Goal: Information Seeking & Learning: Learn about a topic

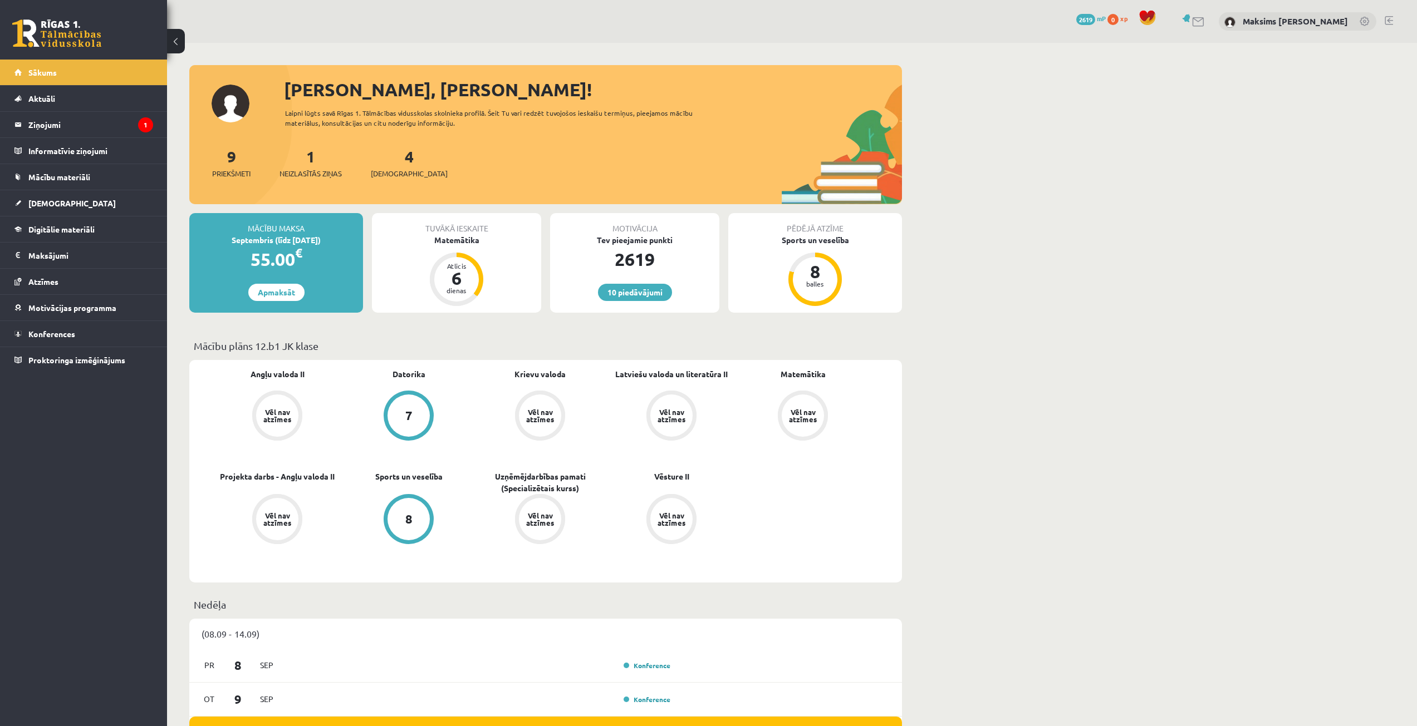
drag, startPoint x: 43, startPoint y: 541, endPoint x: 51, endPoint y: 539, distance: 8.0
click at [45, 540] on div "10 Dāvanas 2619 mP 0 xp Maksims [PERSON_NAME] Sākums Aktuāli Kā mācīties eSKOLĀ…" at bounding box center [83, 363] width 167 height 726
click at [61, 233] on span "Digitālie materiāli" at bounding box center [61, 229] width 66 height 10
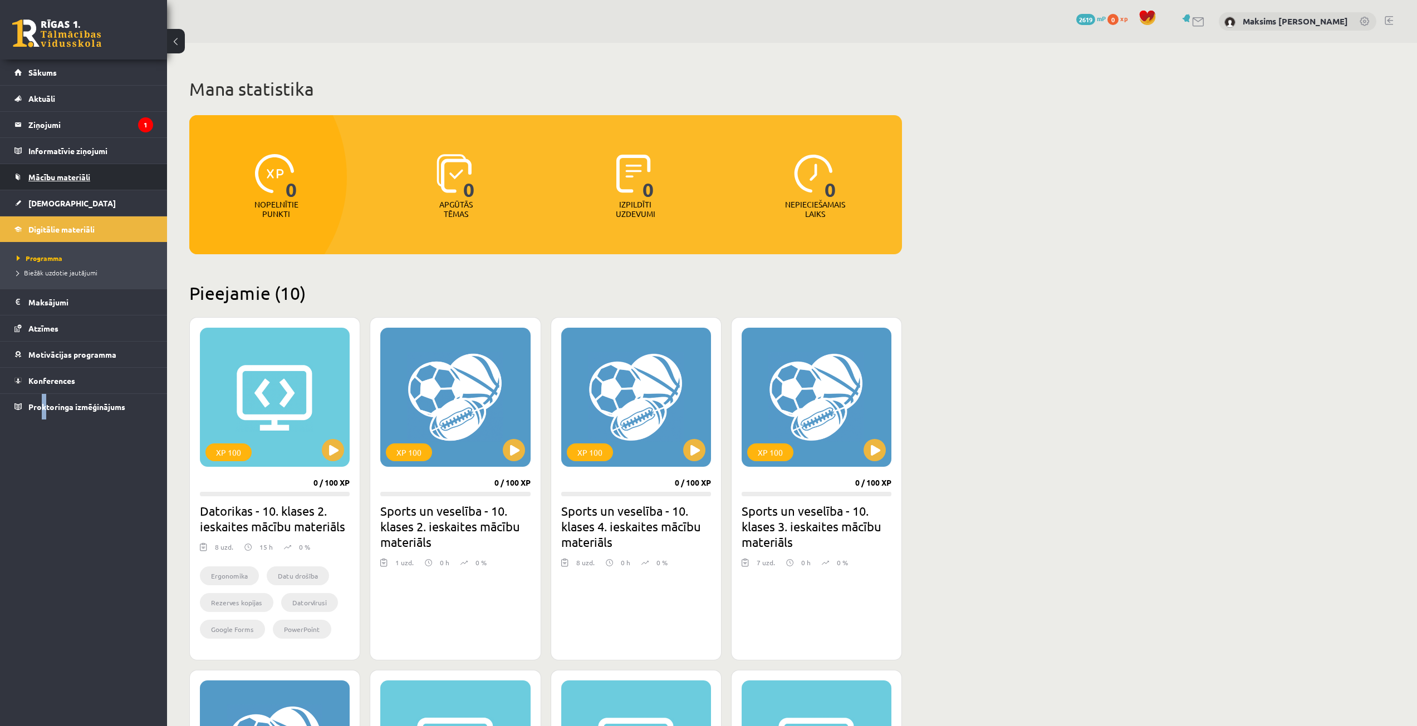
click at [62, 176] on span "Mācību materiāli" at bounding box center [59, 177] width 62 height 10
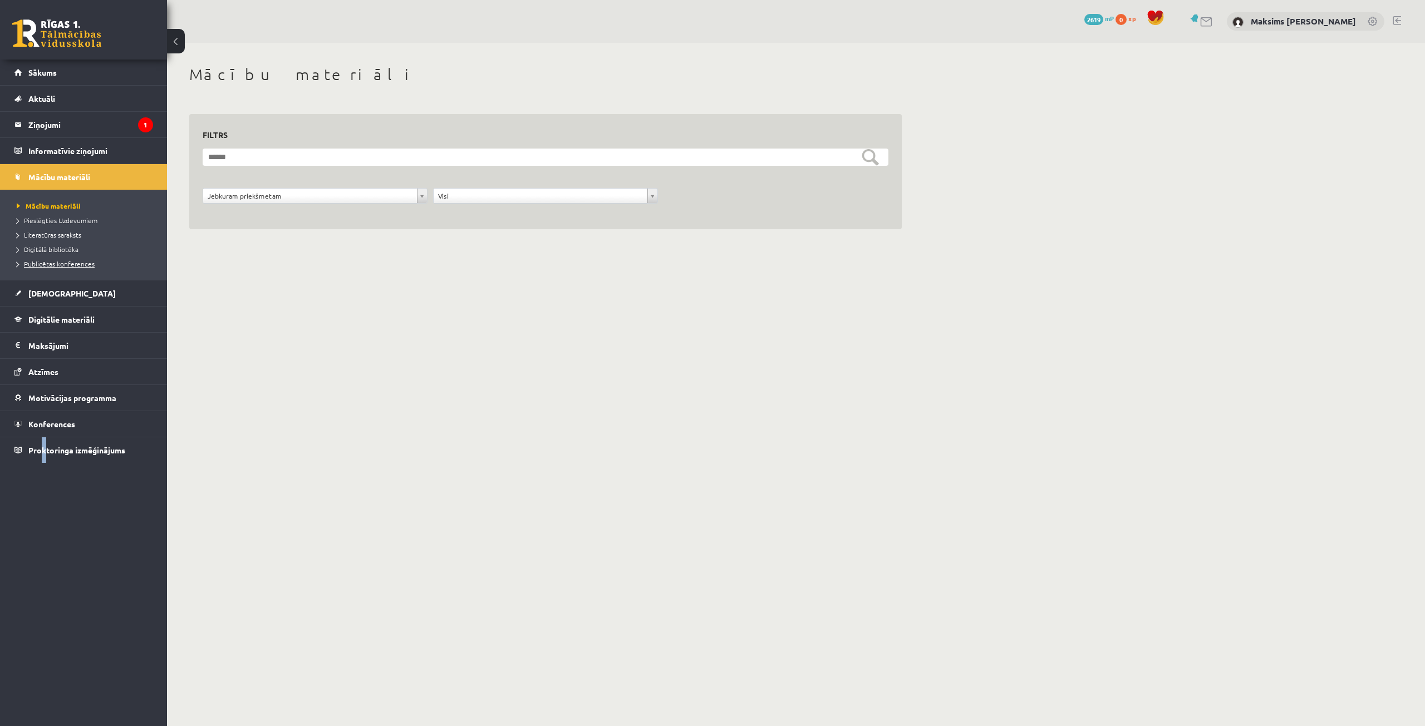
click at [52, 262] on span "Publicētas konferences" at bounding box center [56, 263] width 78 height 9
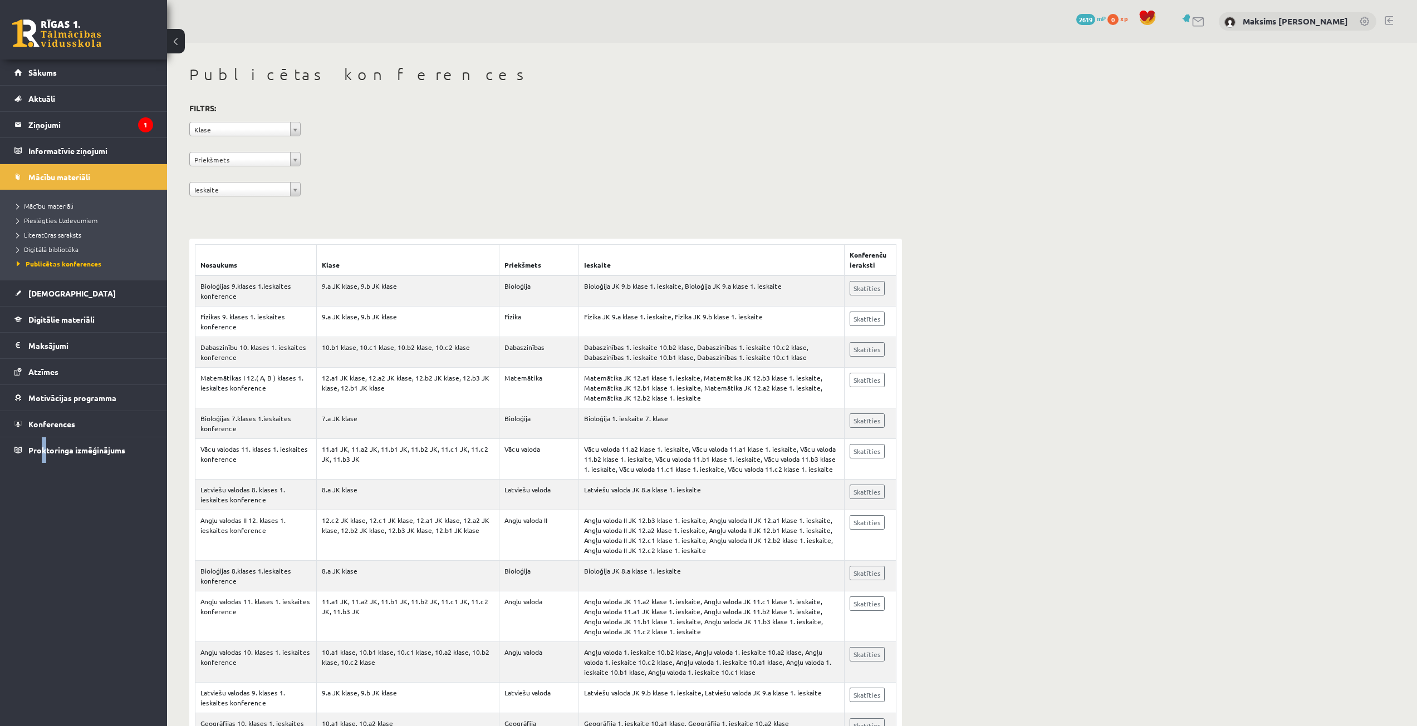
click at [57, 251] on span "Digitālā bibliotēka" at bounding box center [48, 249] width 62 height 9
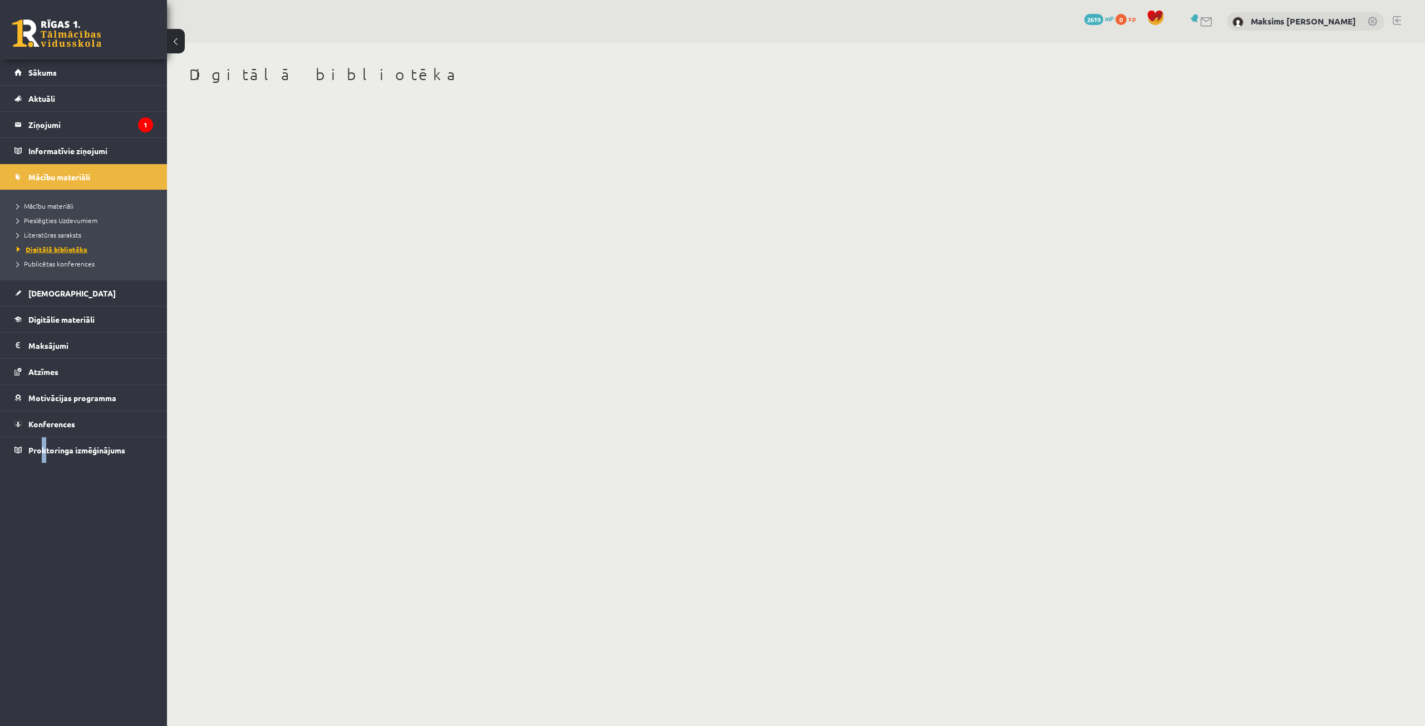
click at [54, 251] on span "Digitālā bibliotēka" at bounding box center [52, 249] width 71 height 9
click at [60, 236] on span "Literatūras saraksts" at bounding box center [49, 234] width 65 height 9
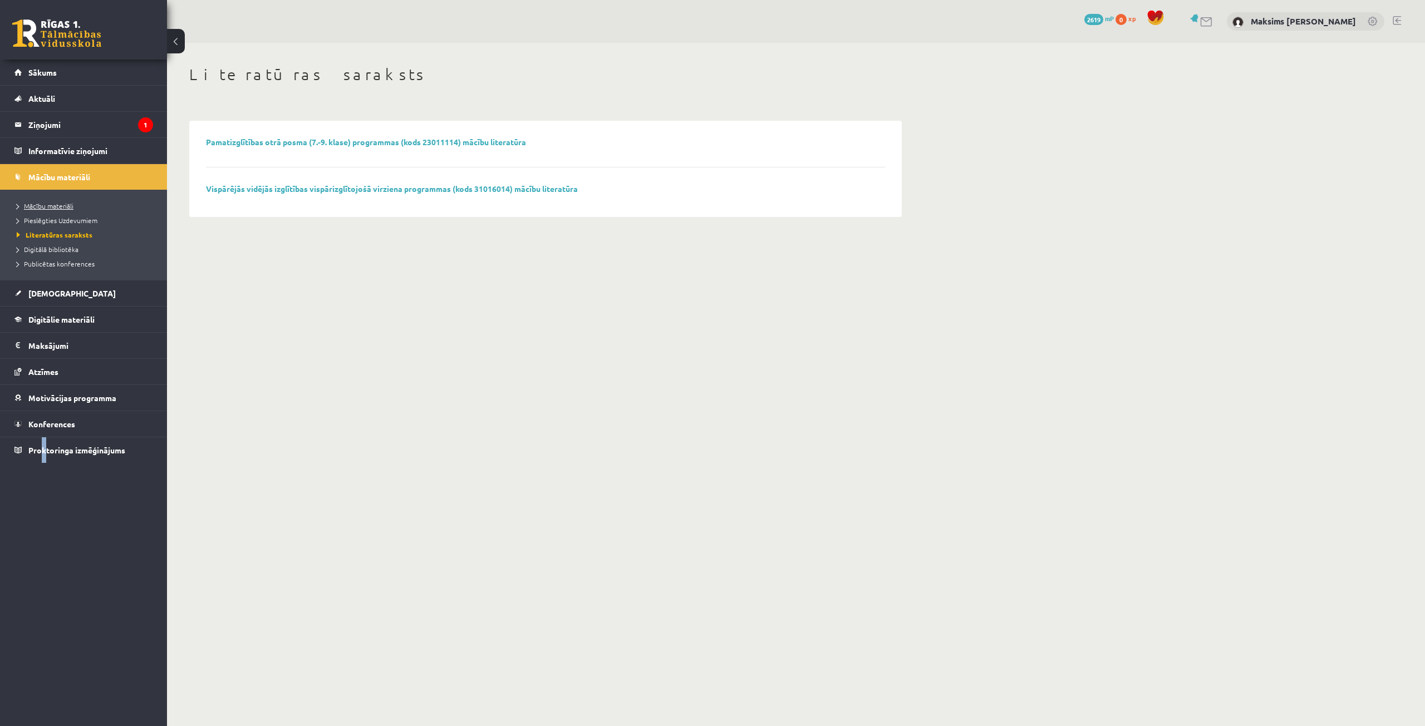
click at [61, 202] on span "Mācību materiāli" at bounding box center [45, 206] width 57 height 9
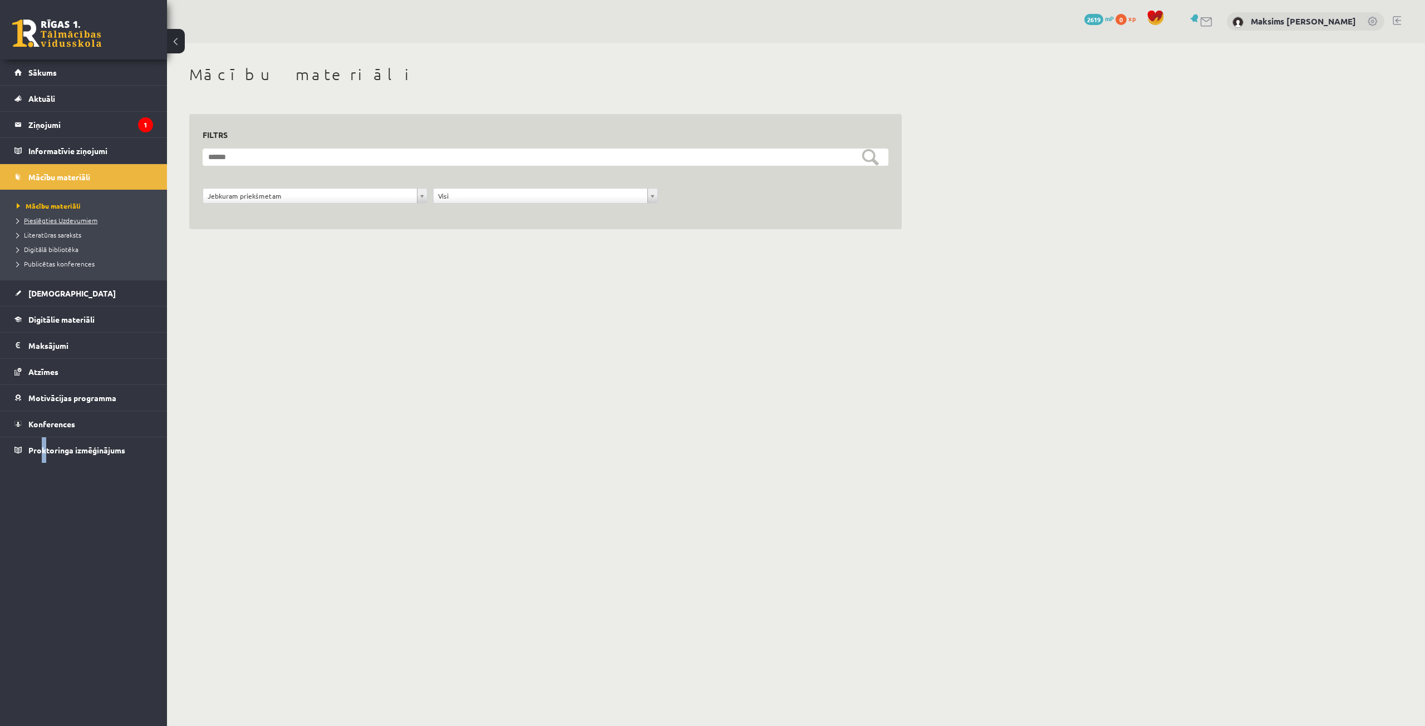
click at [87, 224] on link "Pieslēgties Uzdevumiem" at bounding box center [86, 220] width 139 height 10
click at [41, 205] on span "Mācību materiāli" at bounding box center [45, 206] width 57 height 9
click at [1398, 19] on link at bounding box center [1397, 20] width 8 height 9
